Goal: Unclear

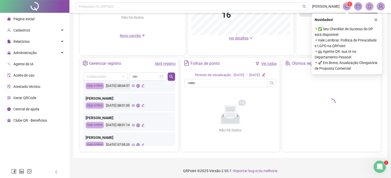
scroll to position [51, 0]
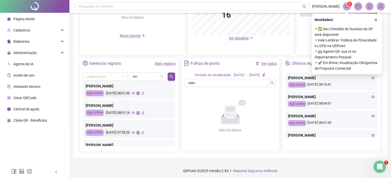
click at [139, 112] on icon "global" at bounding box center [137, 112] width 3 height 3
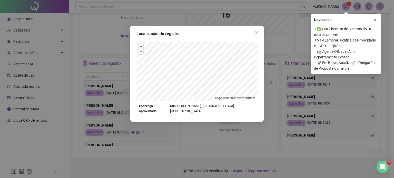
click at [154, 157] on div "Localização do registro + – ⇧ › © OpenStreetMap contributors. Endereço aproxima…" at bounding box center [197, 89] width 394 height 178
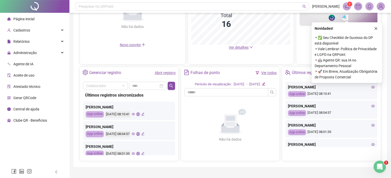
scroll to position [129, 0]
